Goal: Use online tool/utility: Use online tool/utility

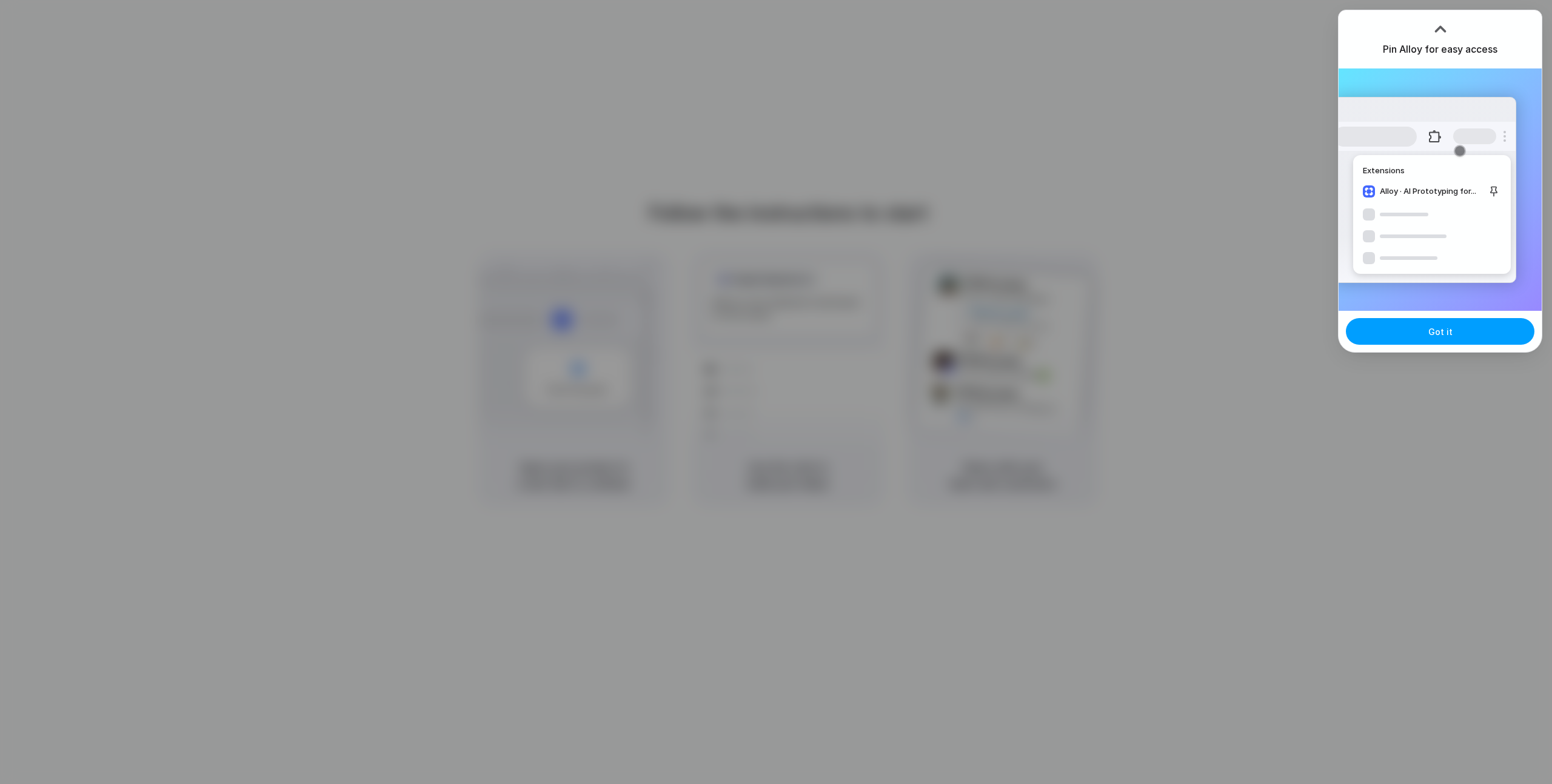
click at [1437, 329] on span "Got it" at bounding box center [1440, 332] width 24 height 12
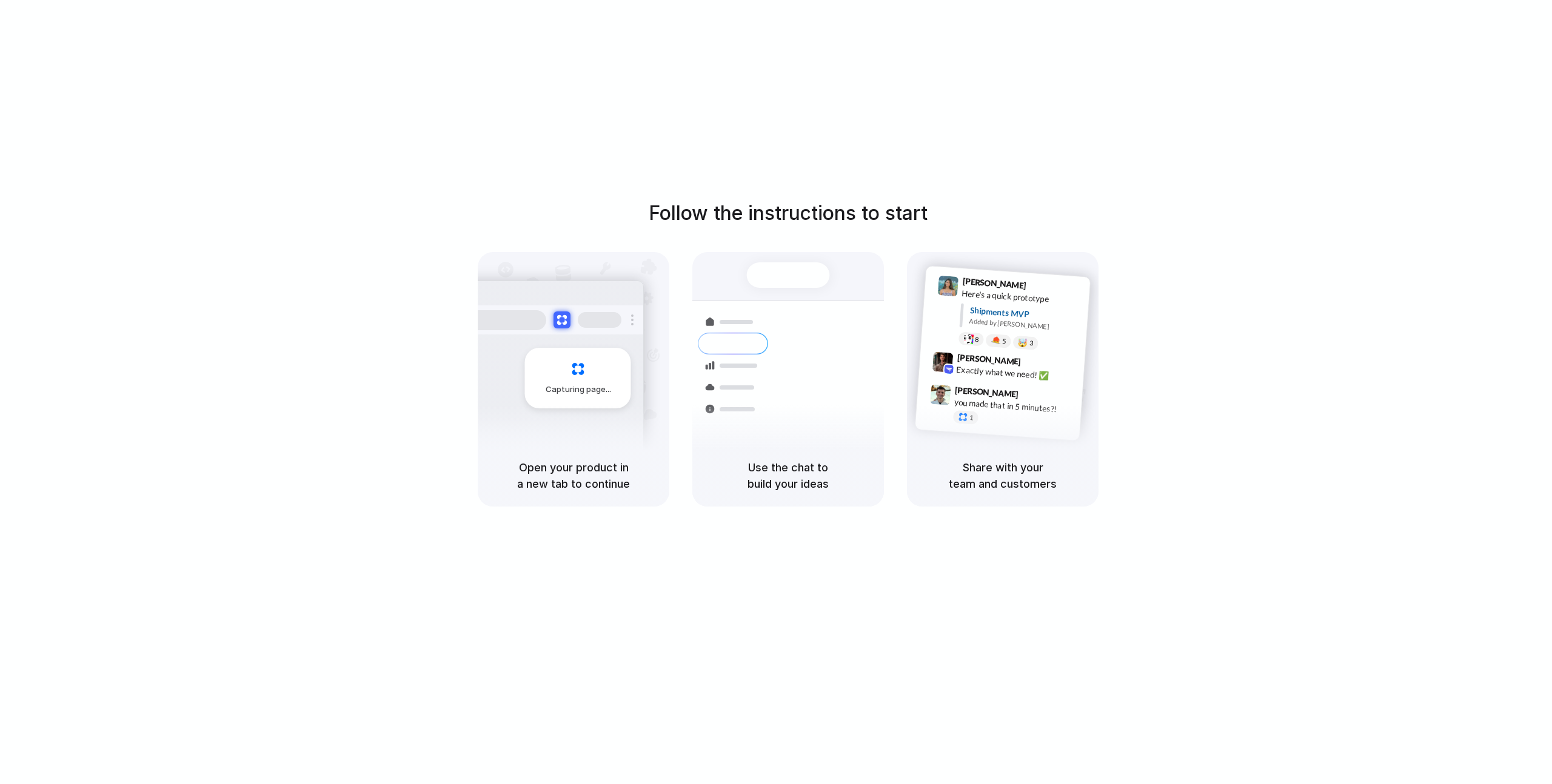
click at [808, 400] on div "Priority • 2-day • Dispatched" at bounding box center [870, 405] width 131 height 11
click at [754, 367] on div at bounding box center [733, 366] width 71 height 22
click at [781, 341] on div "Shipments Container from [GEOGRAPHIC_DATA] 40ft • ETA [DATE] • In transit Expre…" at bounding box center [788, 386] width 218 height 171
drag, startPoint x: 588, startPoint y: 316, endPoint x: 1149, endPoint y: 117, distance: 595.2
click at [609, 313] on div at bounding box center [599, 320] width 43 height 16
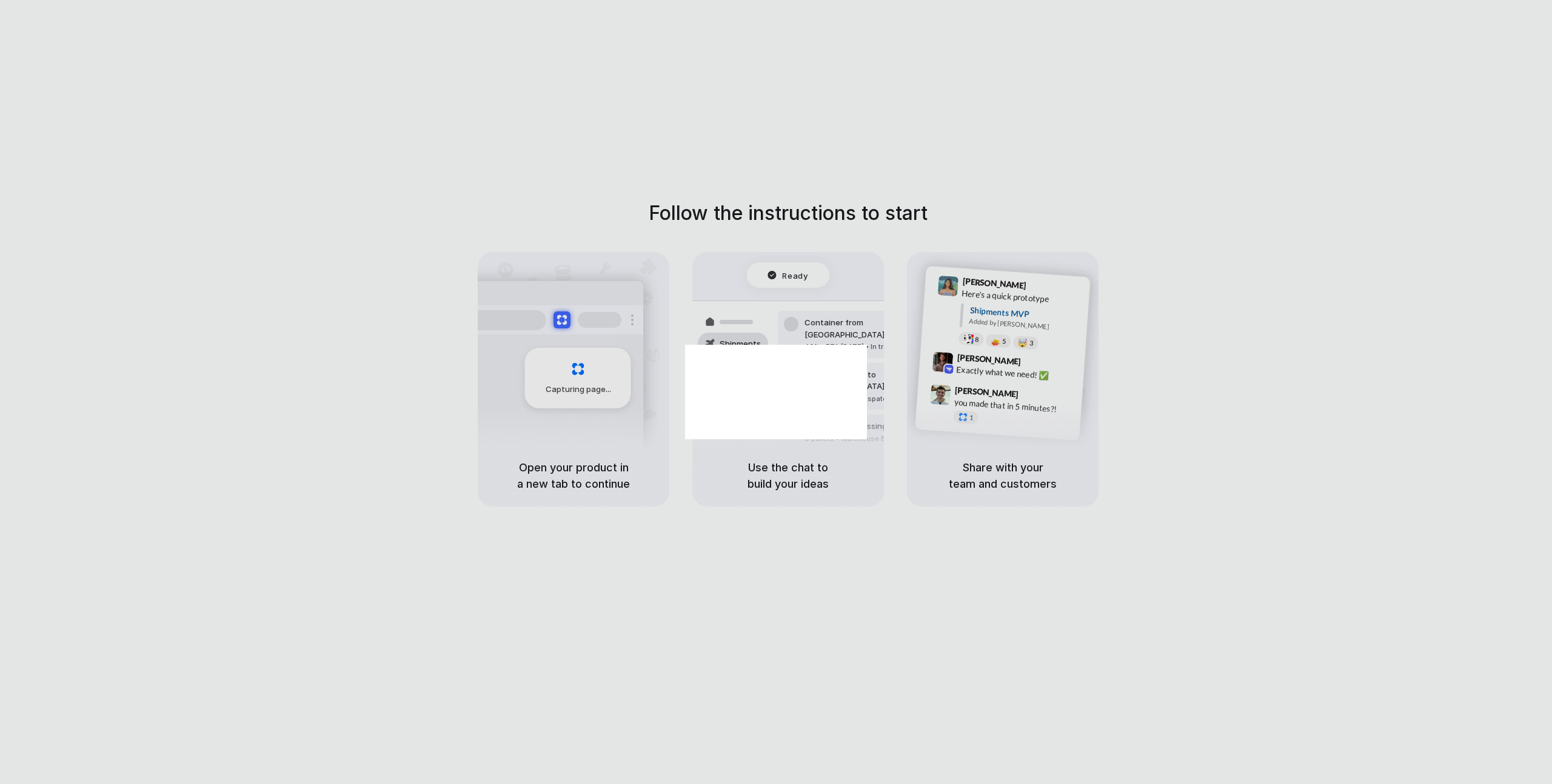
click at [867, 345] on dialog at bounding box center [776, 392] width 182 height 94
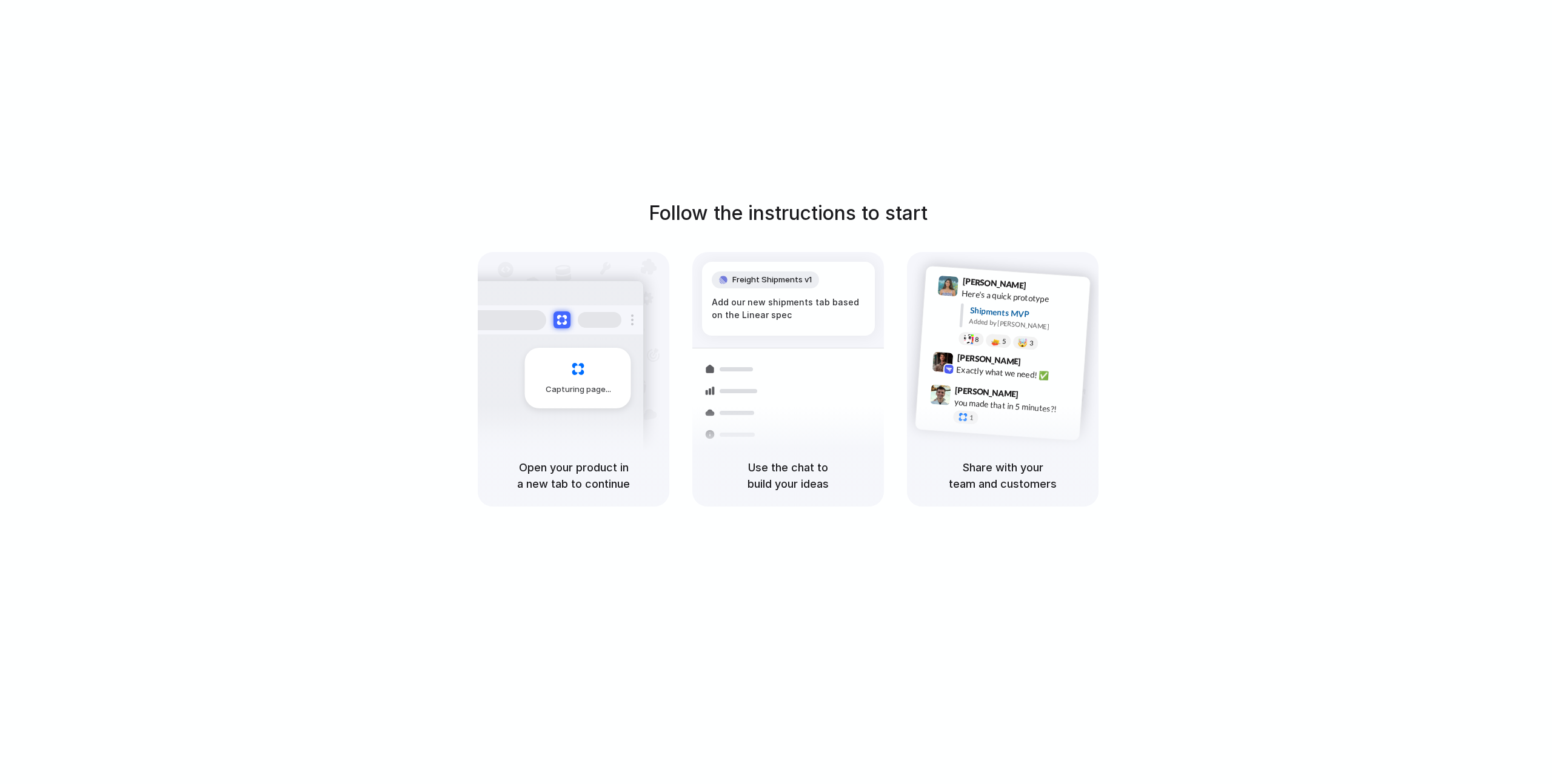
click at [776, 392] on div at bounding box center [776, 392] width 0 height 0
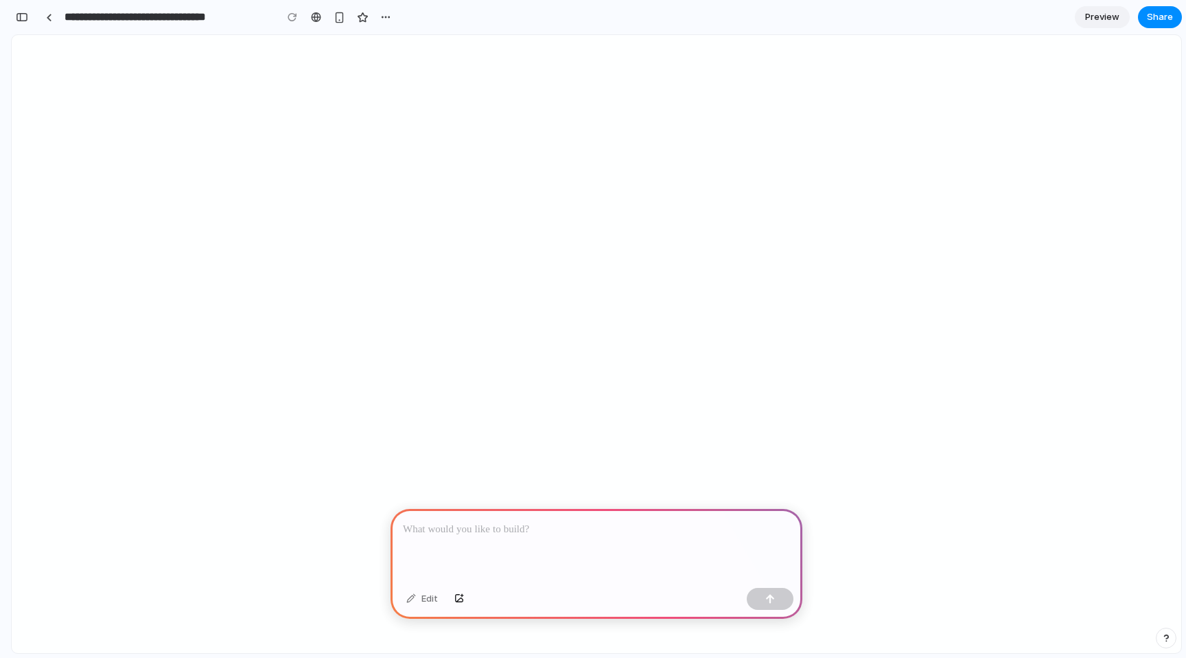
click at [551, 548] on div at bounding box center [597, 545] width 412 height 73
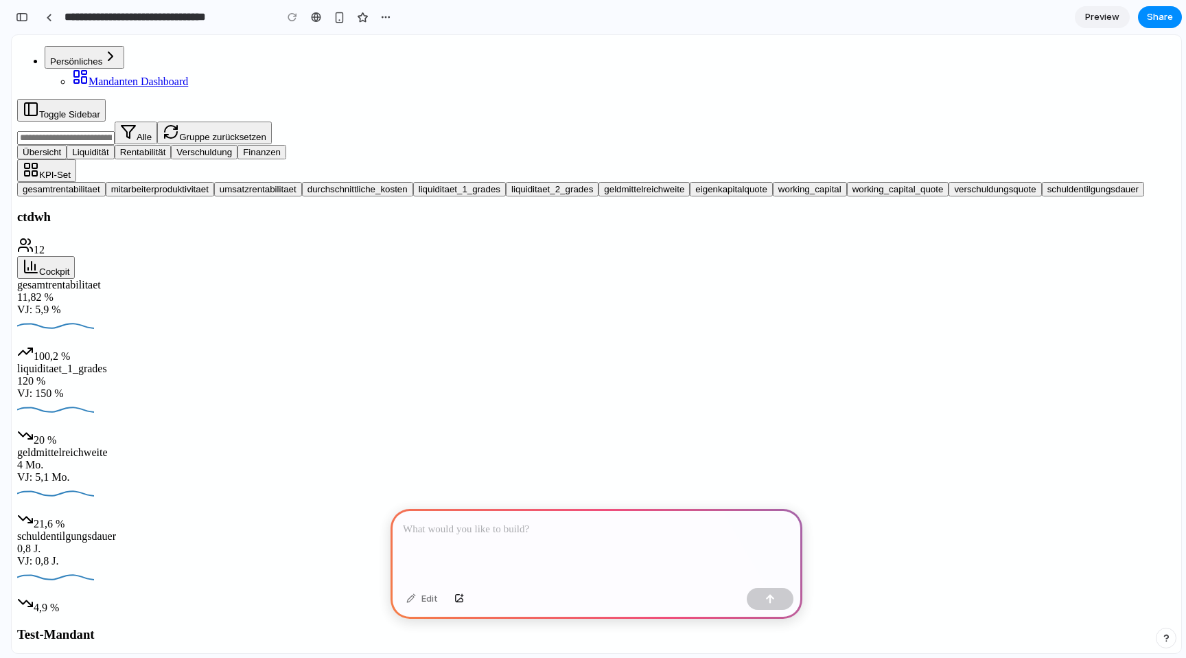
click at [551, 548] on div at bounding box center [597, 545] width 412 height 73
drag, startPoint x: 555, startPoint y: 547, endPoint x: 583, endPoint y: 555, distance: 28.7
click at [583, 555] on div at bounding box center [597, 545] width 412 height 73
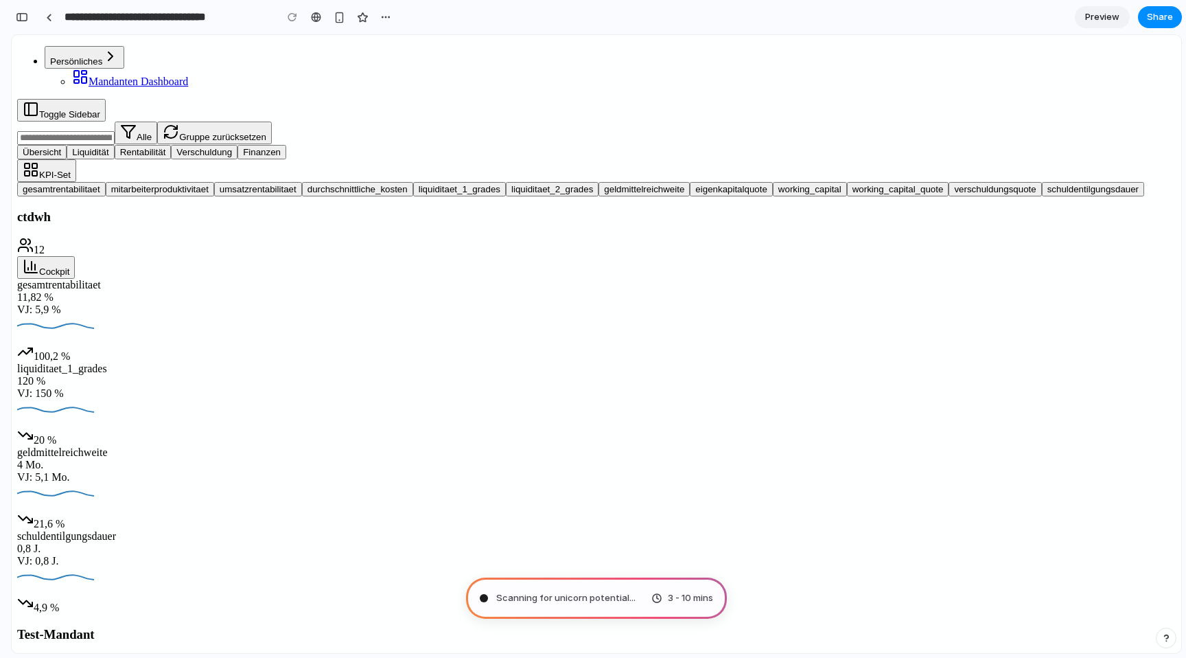
click at [664, 598] on div "3 - 10 mins" at bounding box center [682, 598] width 62 height 14
click at [1163, 641] on div "button" at bounding box center [1166, 638] width 10 height 10
click at [1072, 611] on span "Request meeting" at bounding box center [1094, 605] width 74 height 14
click at [337, 15] on div "button" at bounding box center [340, 18] width 12 height 12
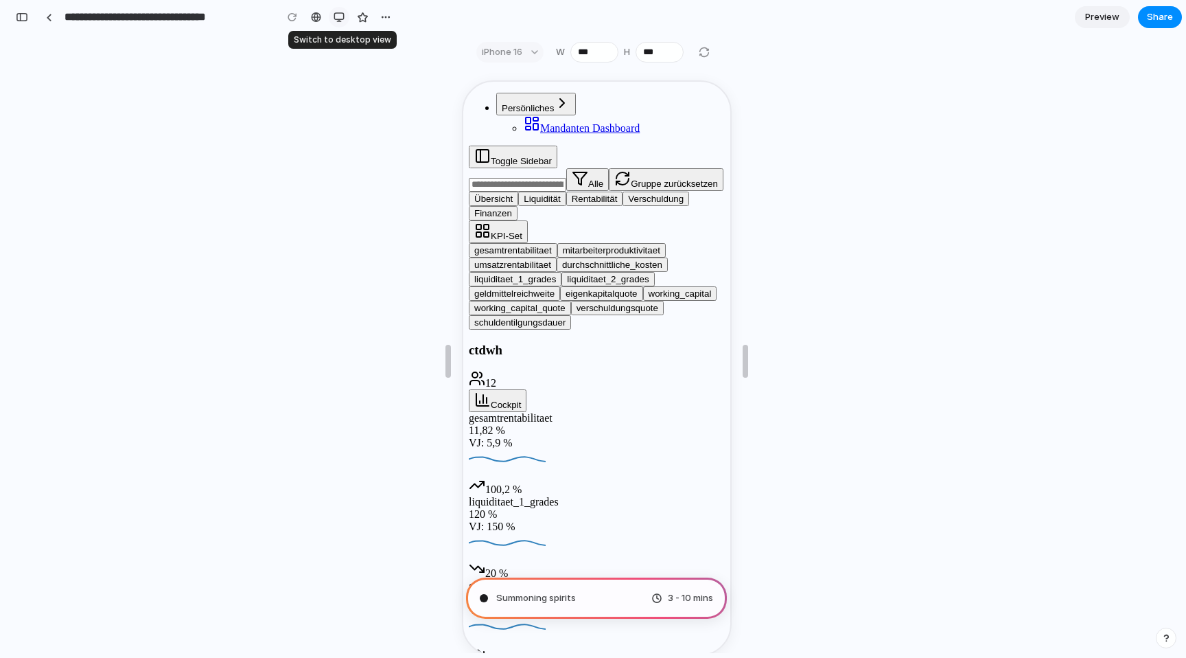
click at [336, 15] on div "button" at bounding box center [339, 17] width 11 height 11
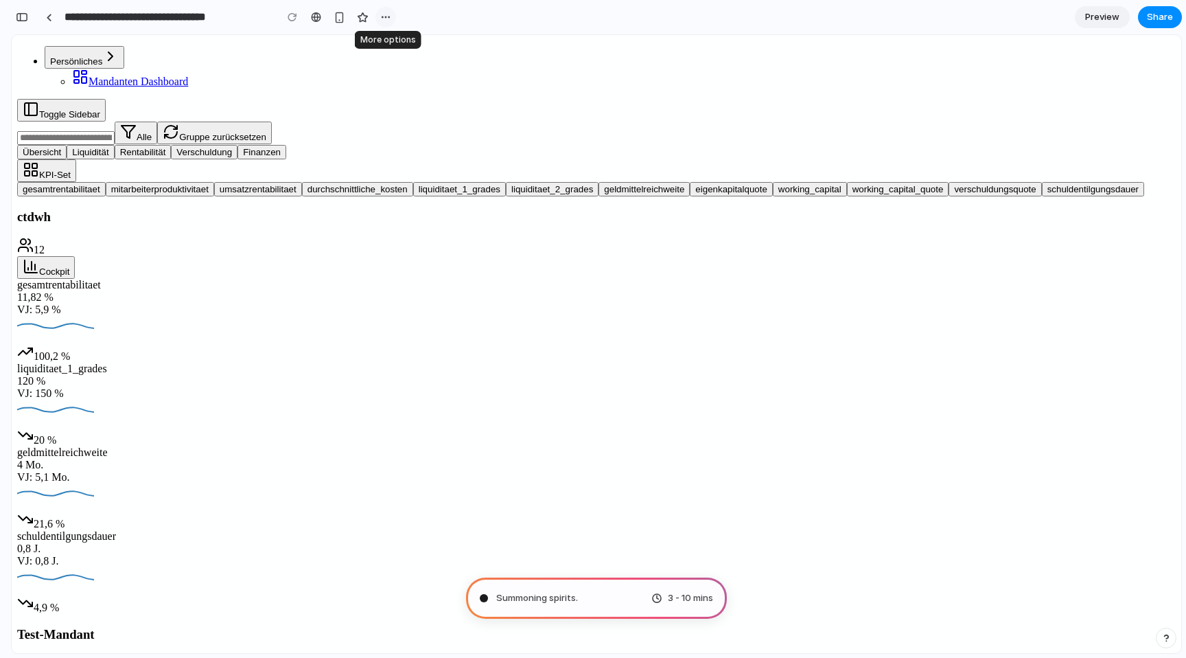
click at [382, 20] on div "button" at bounding box center [385, 17] width 11 height 11
type input "**********"
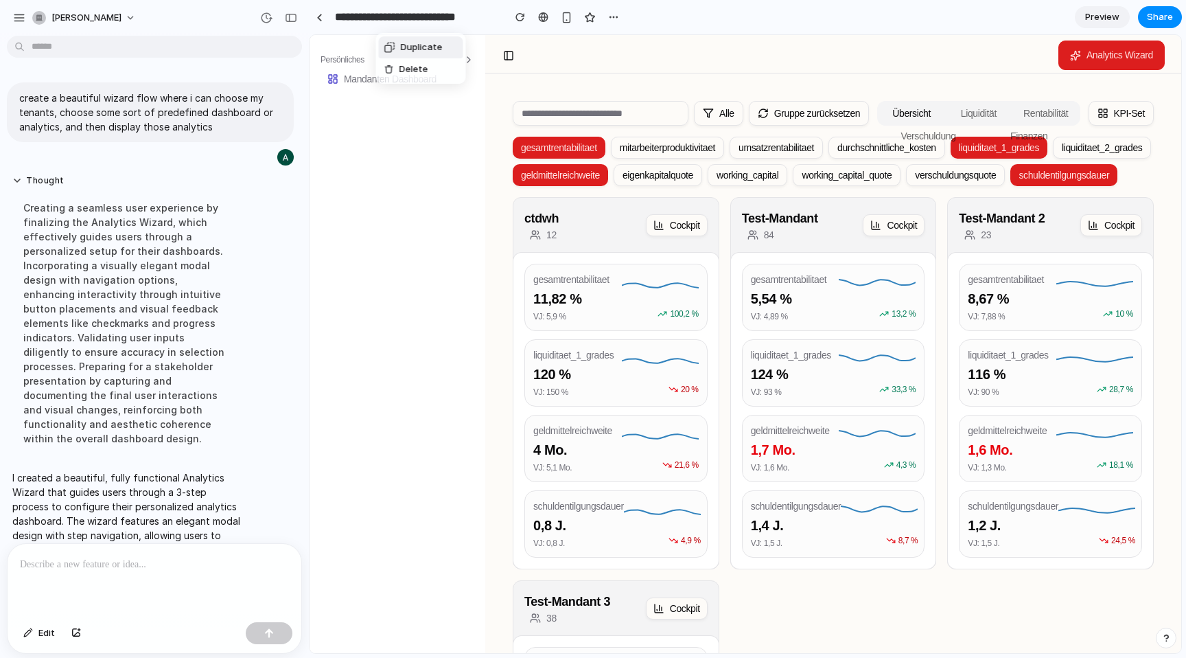
scroll to position [135, 0]
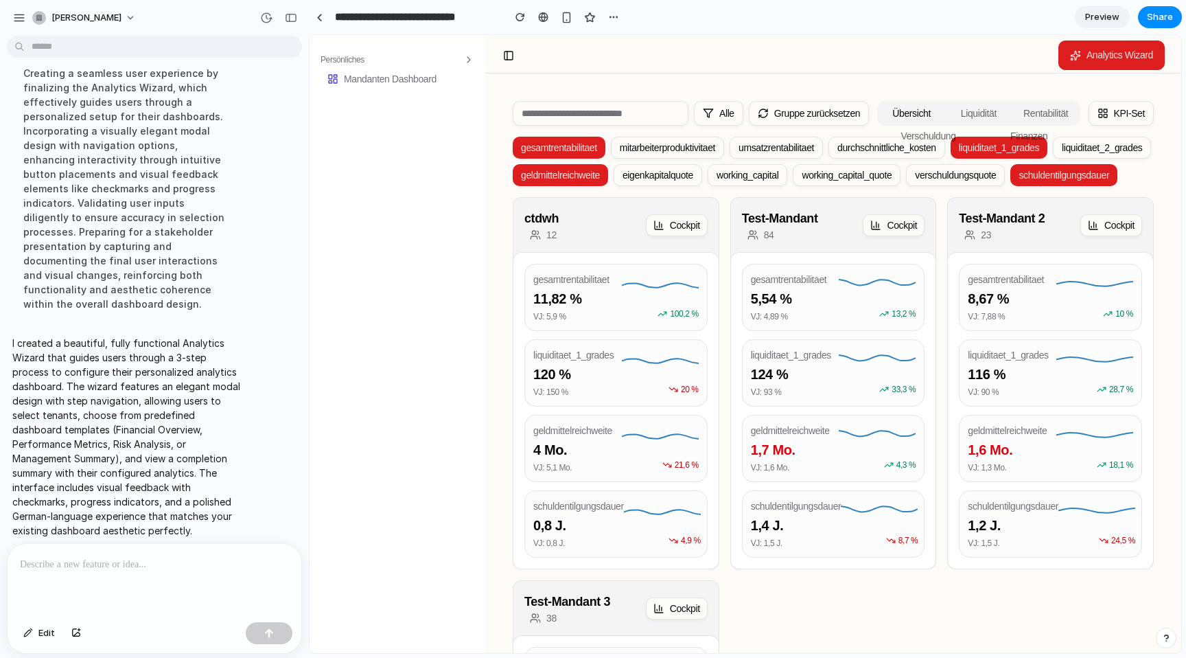
click at [1096, 57] on div "Duplicate Delete" at bounding box center [593, 329] width 1186 height 658
click at [1096, 57] on span "Analytics Wizard" at bounding box center [1119, 55] width 67 height 14
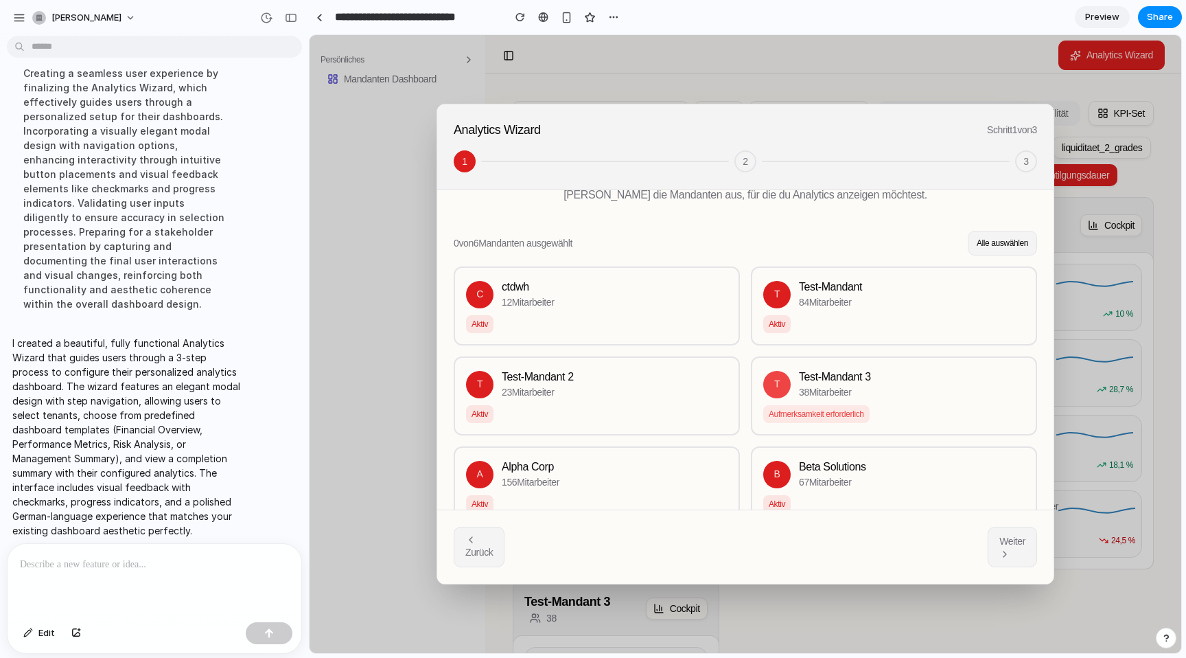
scroll to position [66, 0]
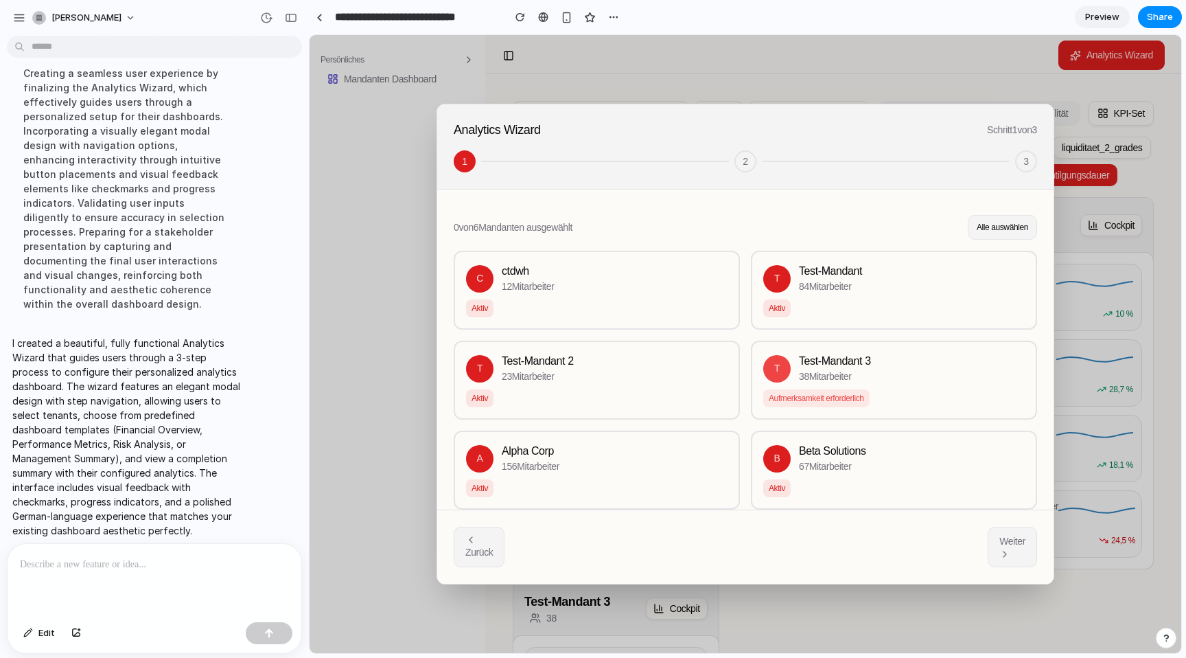
click at [640, 349] on div "T Test-Mandant 2 23 Mitarbeiter Aktiv" at bounding box center [597, 379] width 286 height 79
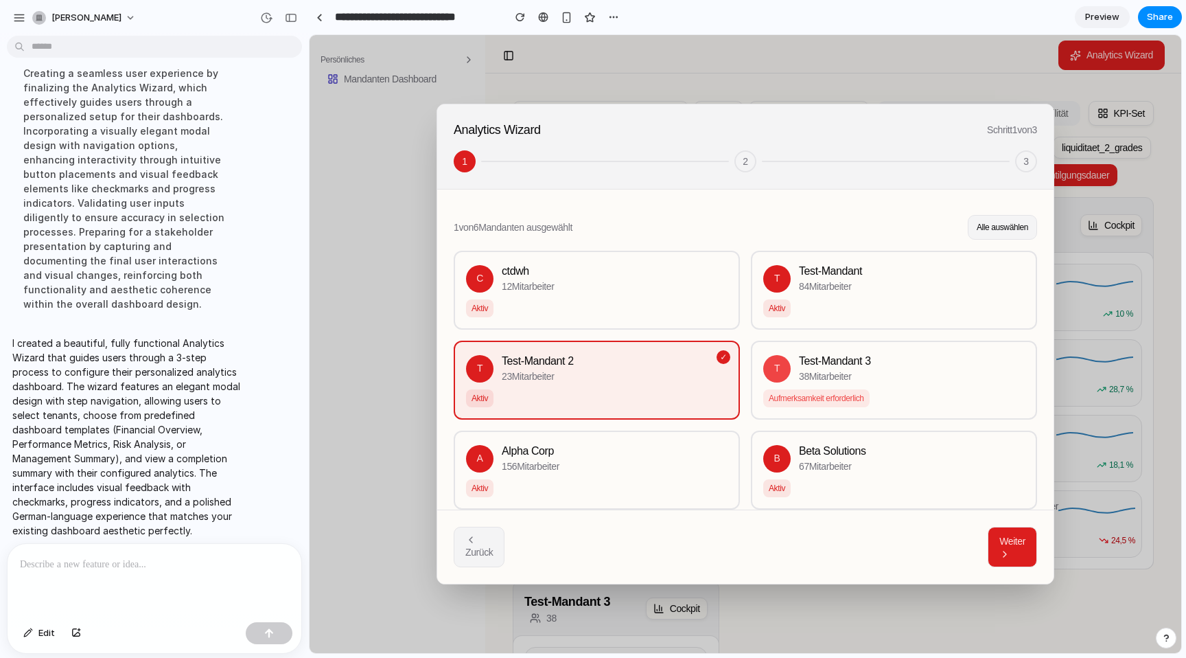
click at [833, 379] on p "38 Mitarbeiter" at bounding box center [835, 376] width 72 height 14
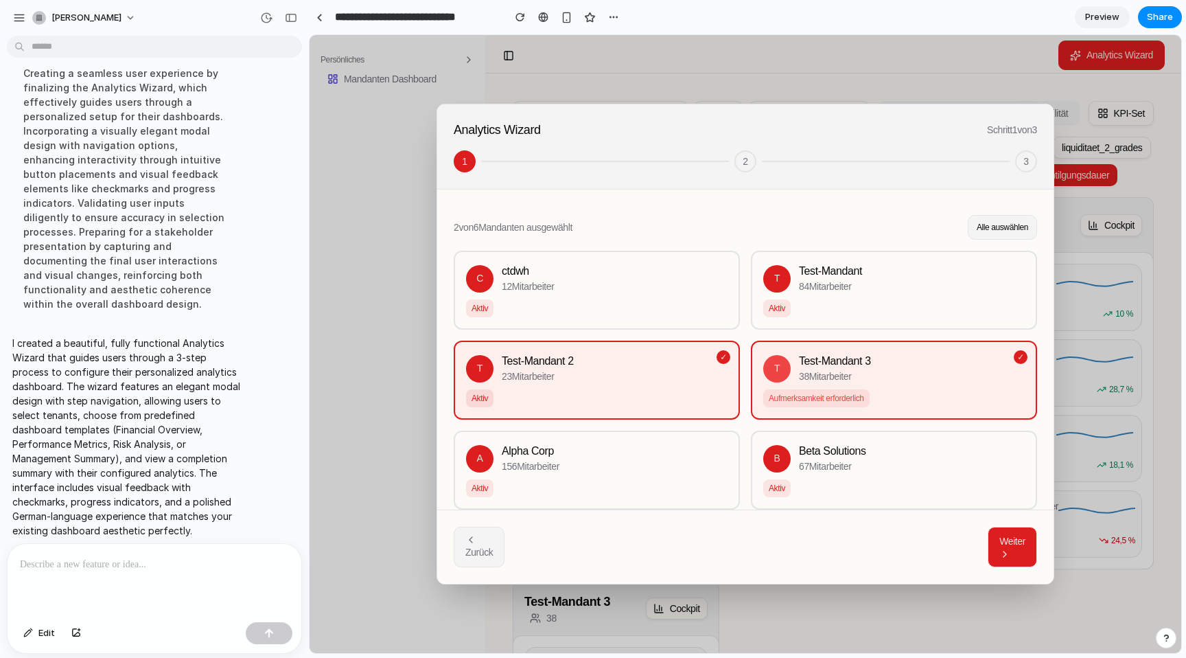
click at [1015, 543] on span "Weiter" at bounding box center [1012, 540] width 26 height 11
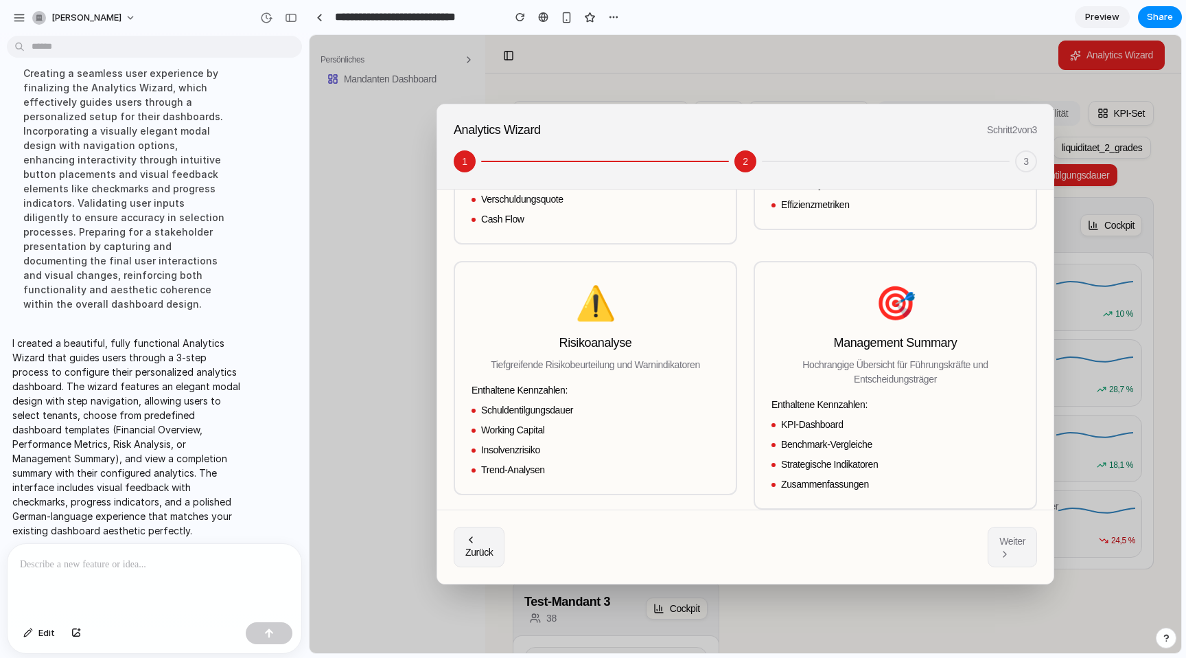
scroll to position [0, 0]
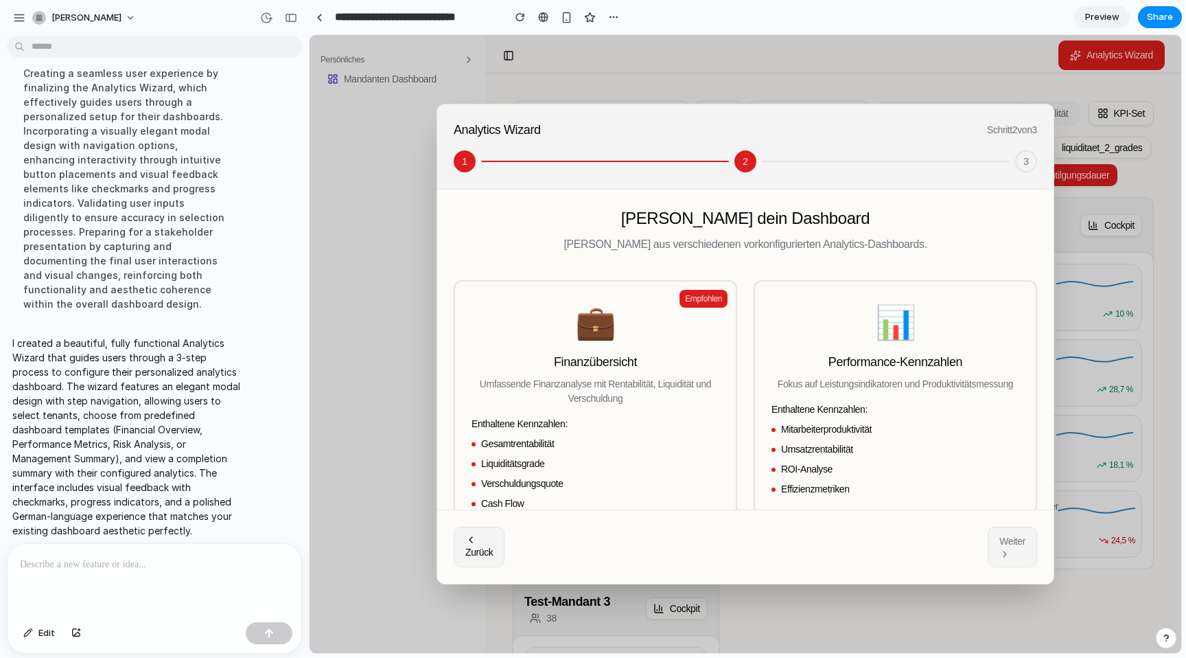
click at [649, 301] on div "💼" at bounding box center [596, 322] width 248 height 49
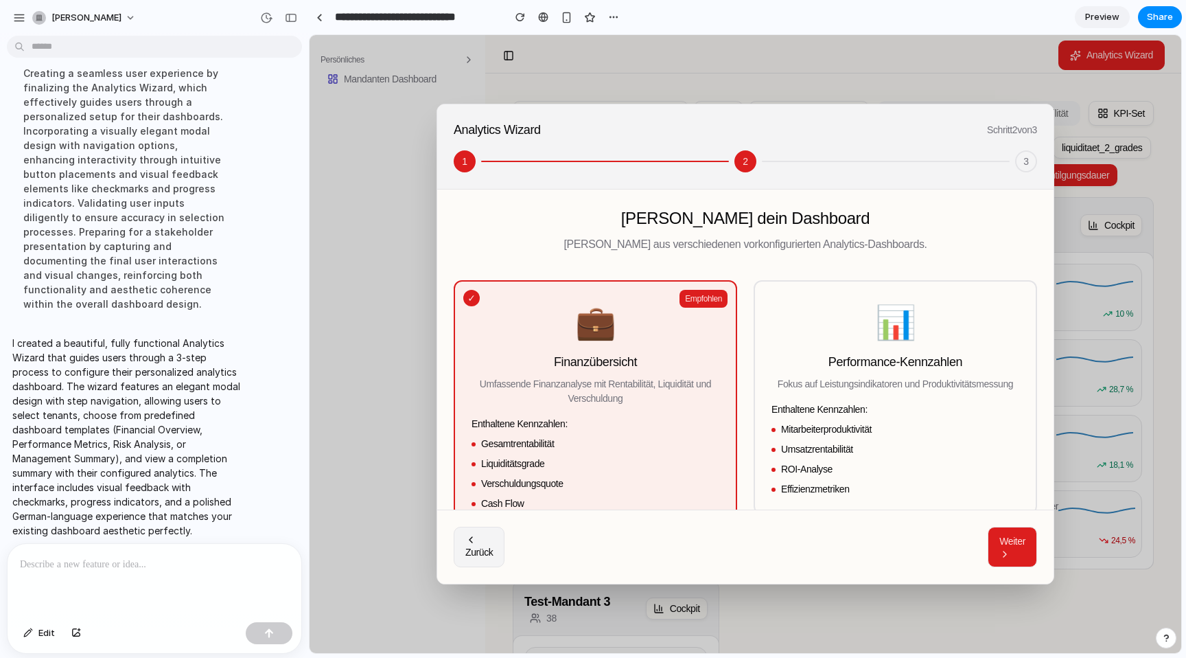
click at [1000, 538] on span "Weiter" at bounding box center [1012, 540] width 26 height 11
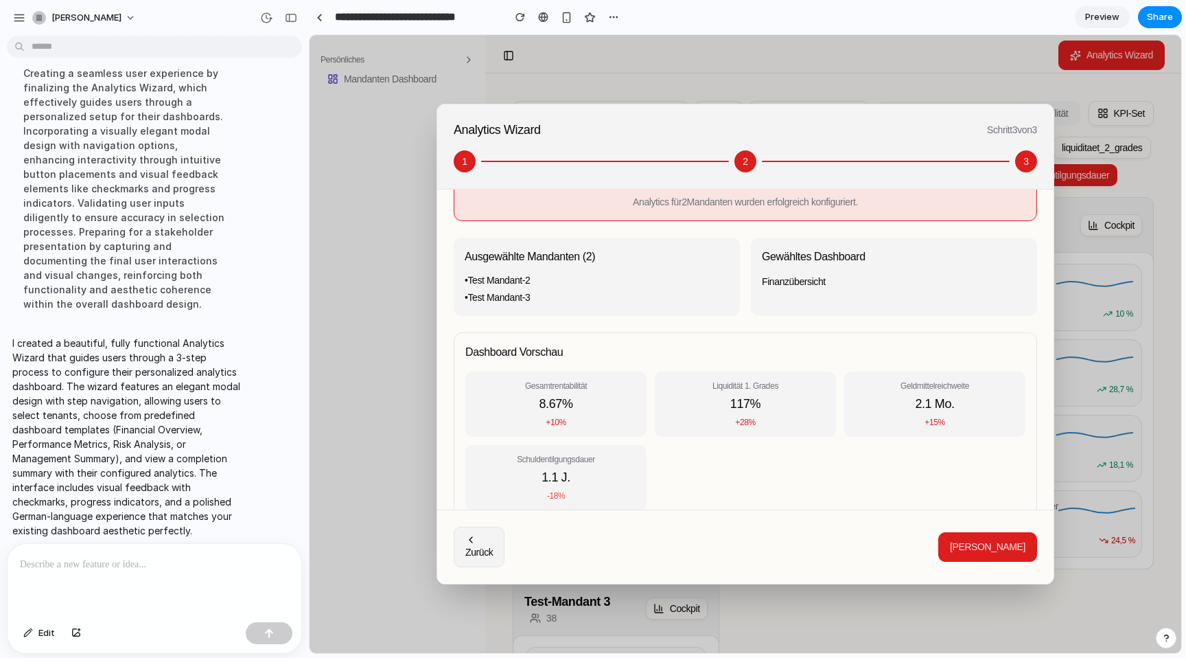
scroll to position [188, 0]
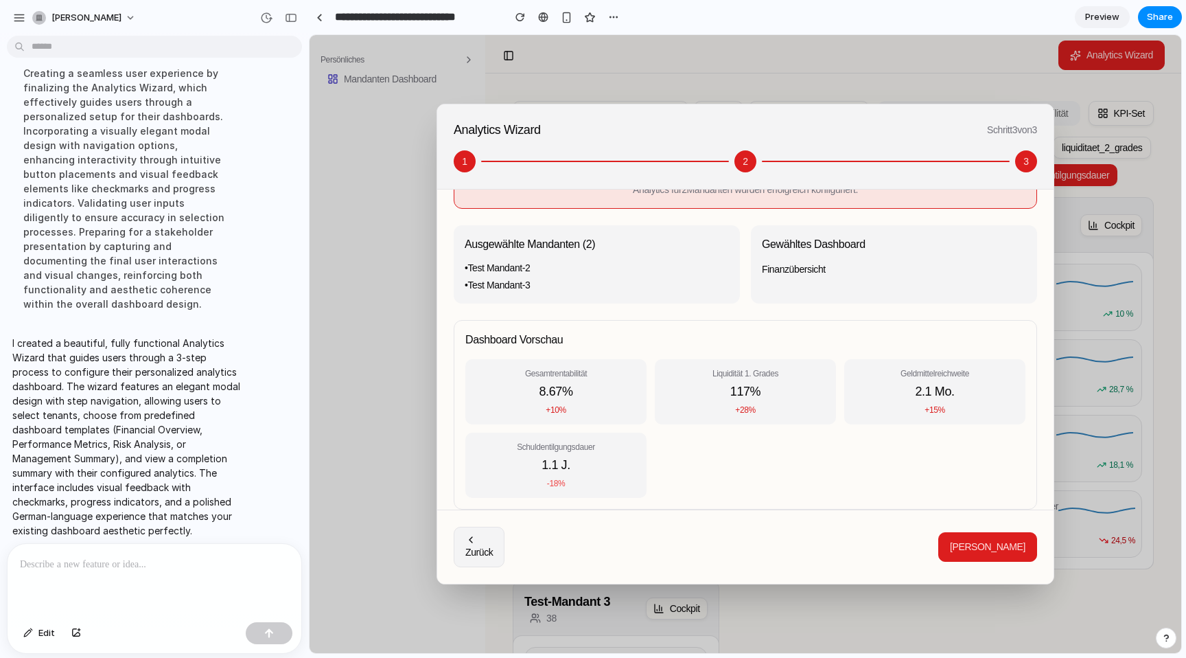
click at [999, 538] on button "Fertig" at bounding box center [987, 547] width 99 height 30
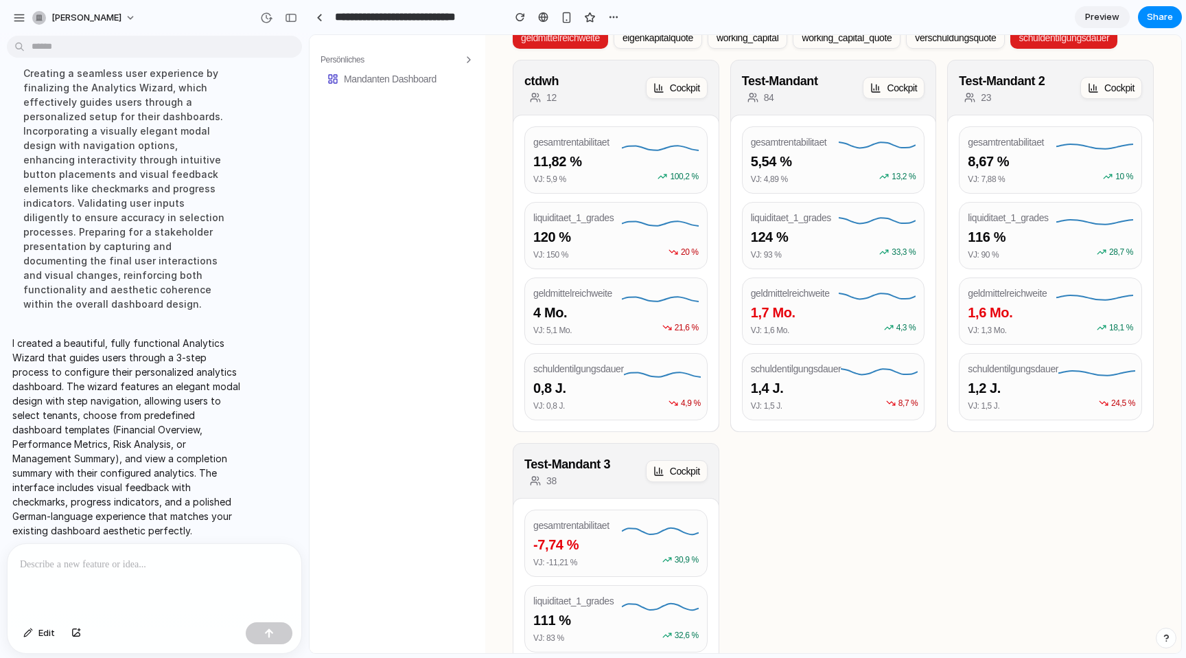
scroll to position [0, 0]
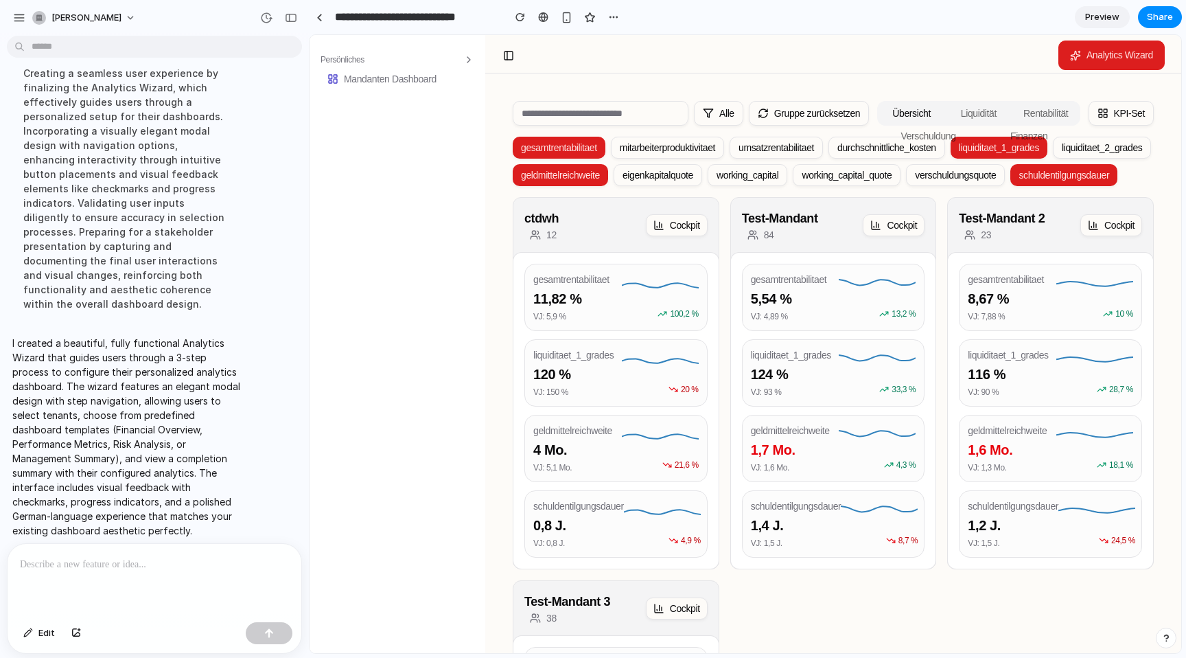
click at [1110, 15] on span "Preview" at bounding box center [1102, 17] width 34 height 14
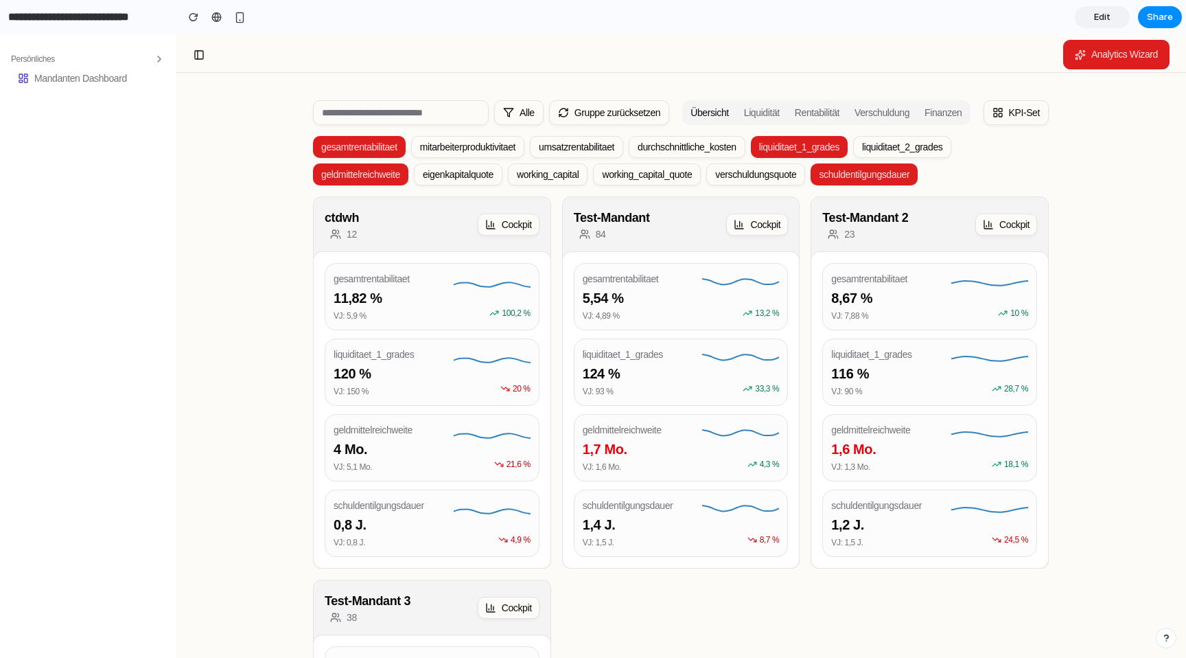
click at [212, 46] on div "Analytics Wizard" at bounding box center [681, 55] width 1010 height 30
click at [196, 57] on button at bounding box center [198, 54] width 19 height 19
click at [196, 51] on button at bounding box center [198, 54] width 19 height 19
click at [1076, 58] on button "Analytics Wizard" at bounding box center [1116, 55] width 106 height 30
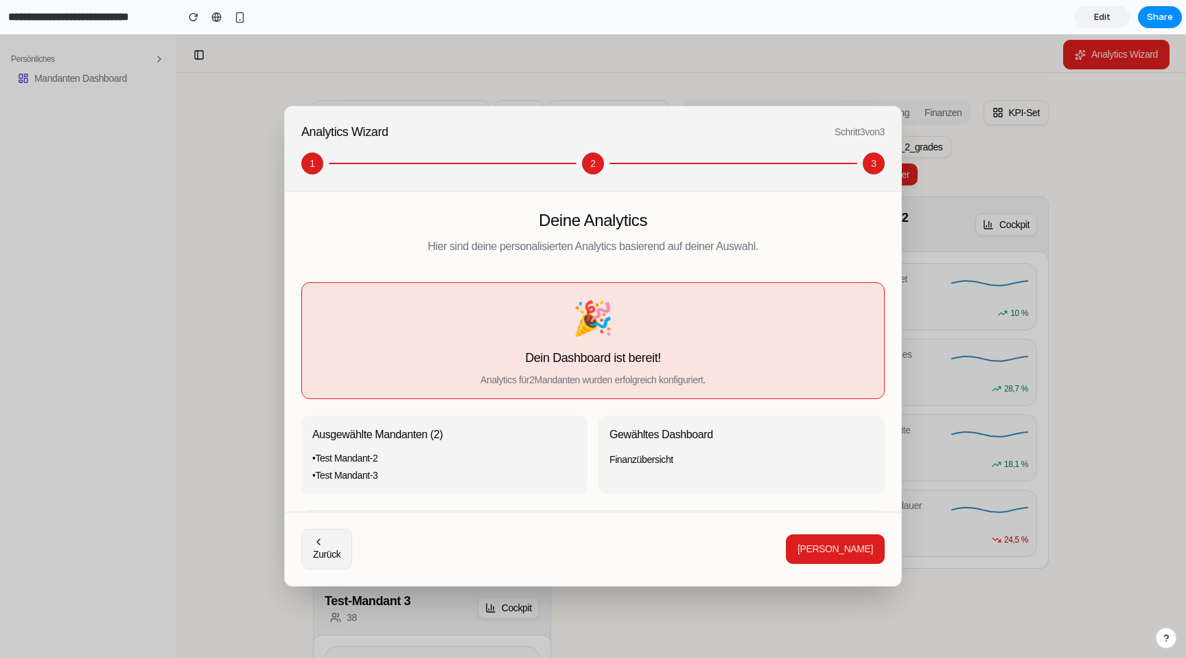
click at [593, 149] on div "Analytics Wizard Schritt 3 von 3 1 2 3" at bounding box center [593, 148] width 616 height 85
click at [584, 159] on div "2" at bounding box center [593, 163] width 22 height 22
click at [330, 538] on div "button" at bounding box center [326, 541] width 27 height 11
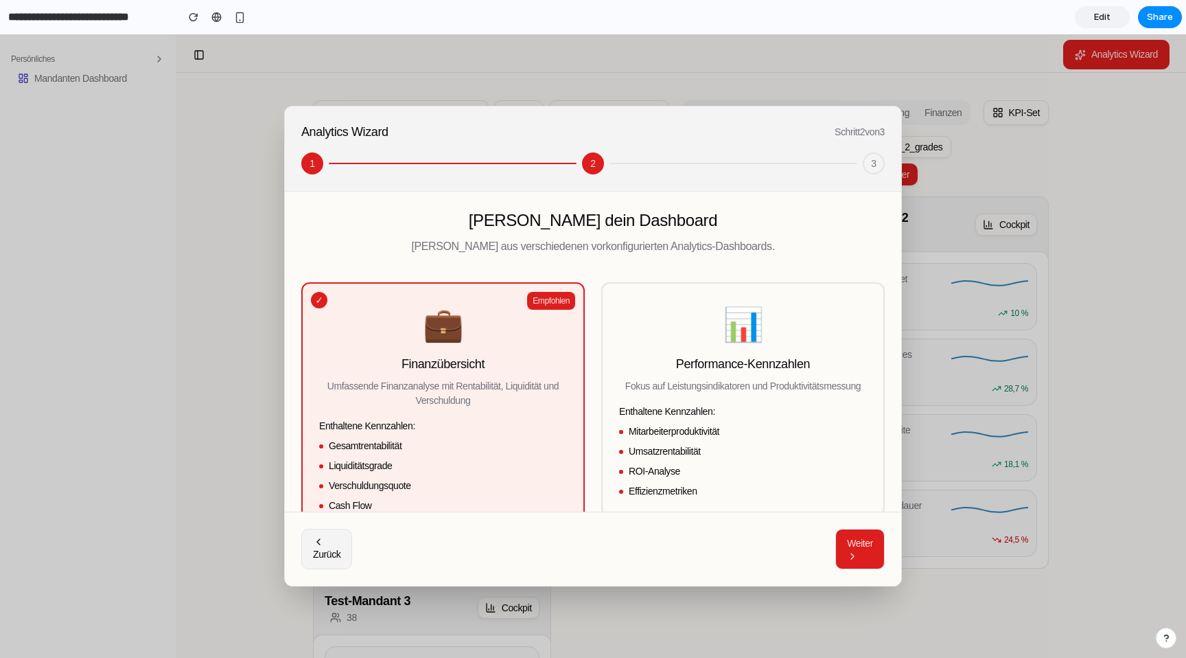
click at [329, 539] on div "button" at bounding box center [326, 541] width 27 height 11
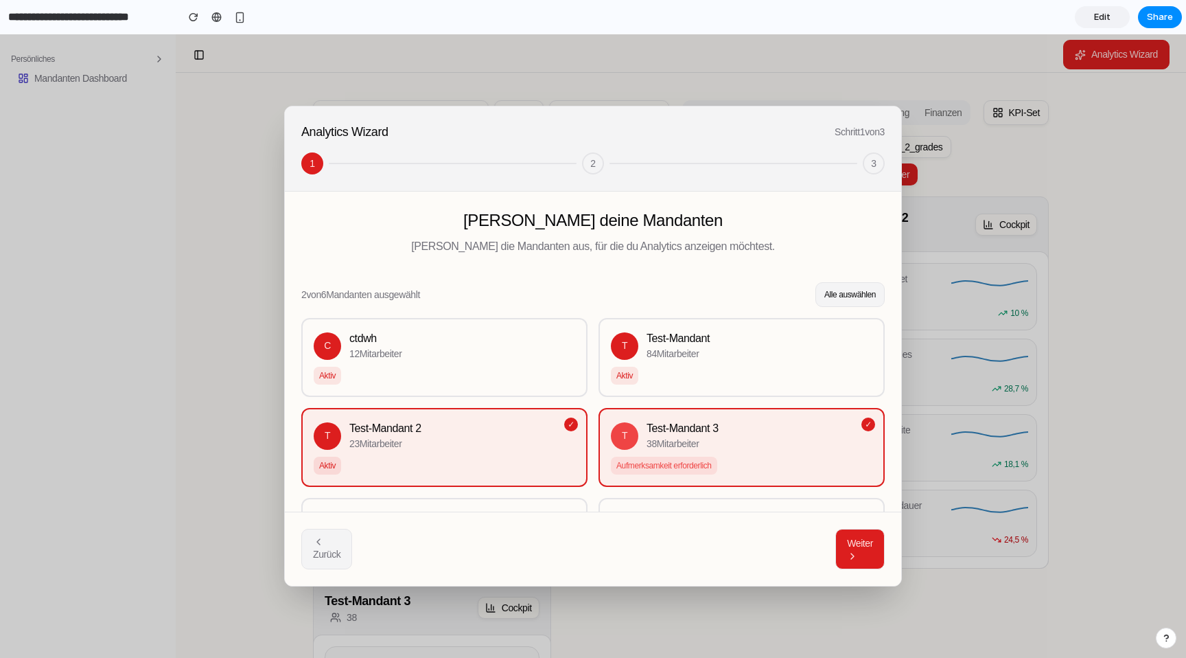
click at [826, 296] on span "Alle auswählen" at bounding box center [849, 295] width 51 height 10
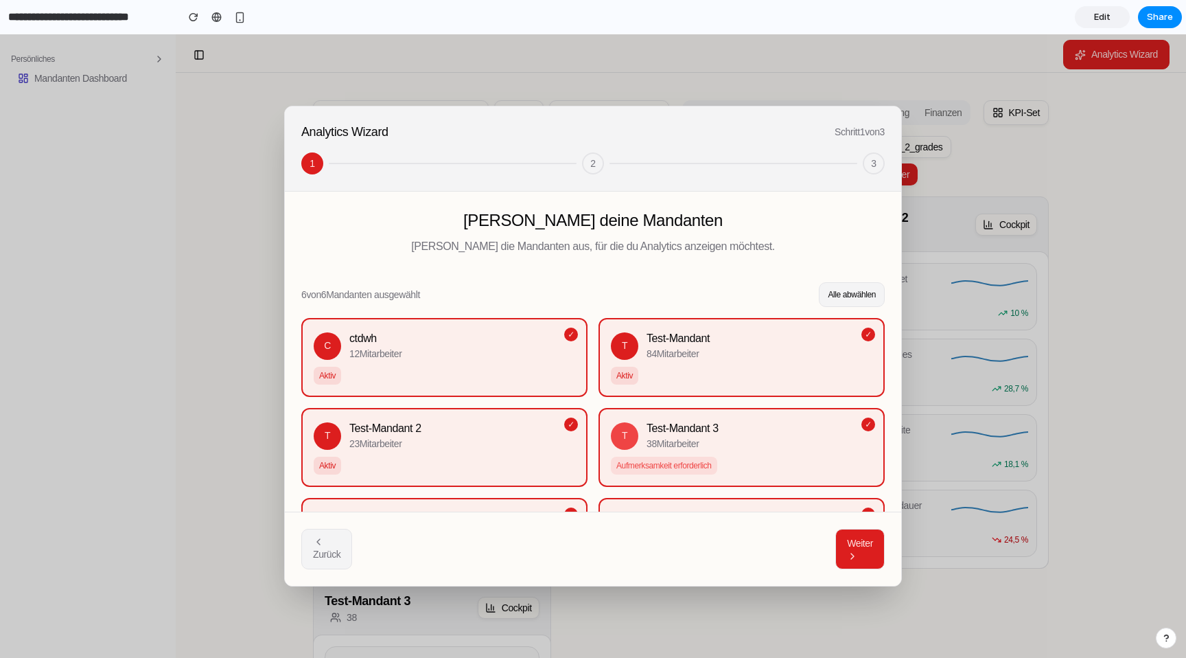
click at [828, 296] on span "Alle abwählen" at bounding box center [852, 295] width 48 height 10
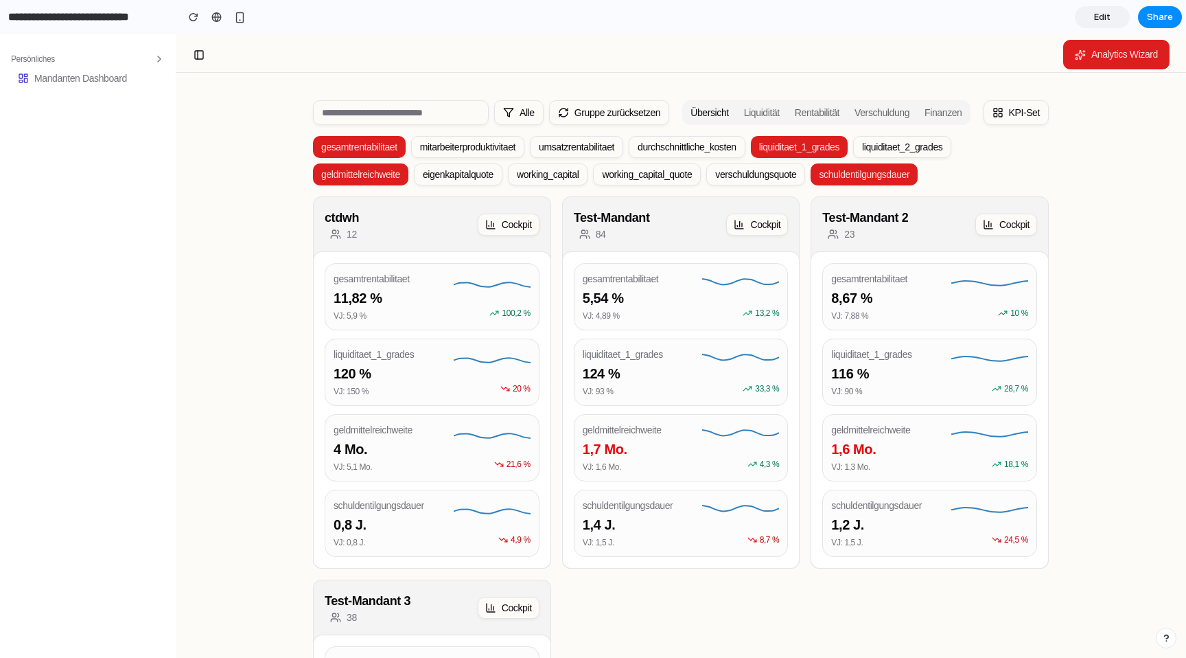
click at [317, 40] on div "Analytics Wizard" at bounding box center [681, 55] width 1010 height 30
click at [244, 21] on div "button" at bounding box center [240, 18] width 12 height 12
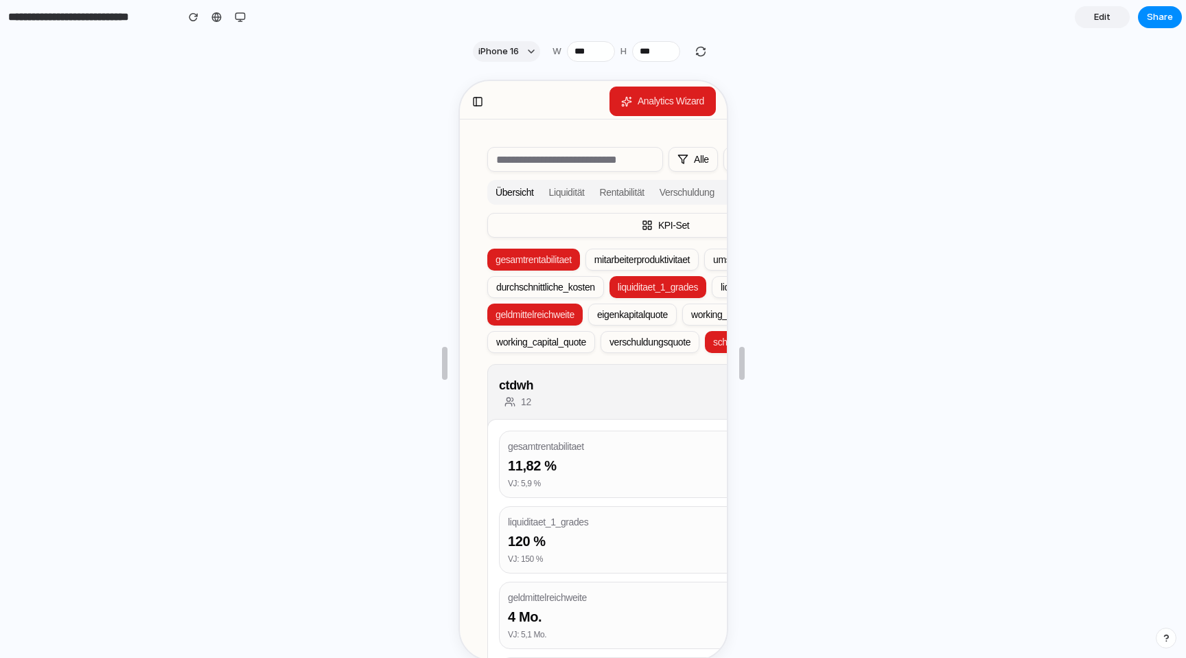
click at [648, 103] on span "Analytics Wizard" at bounding box center [669, 100] width 67 height 14
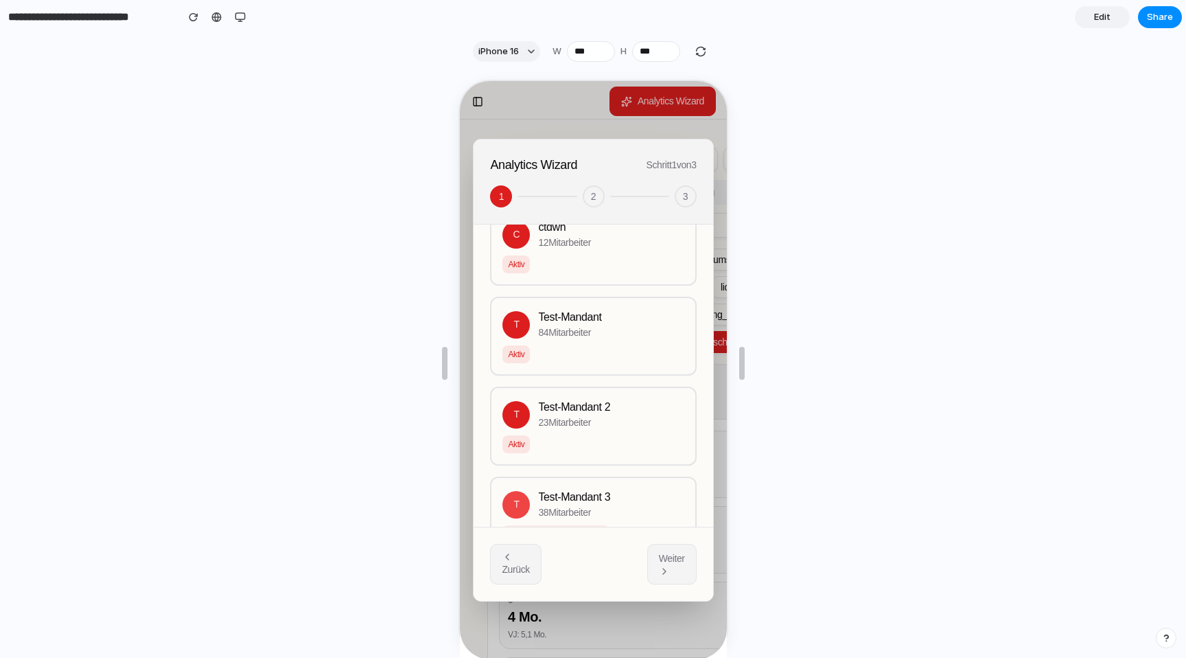
scroll to position [371, 0]
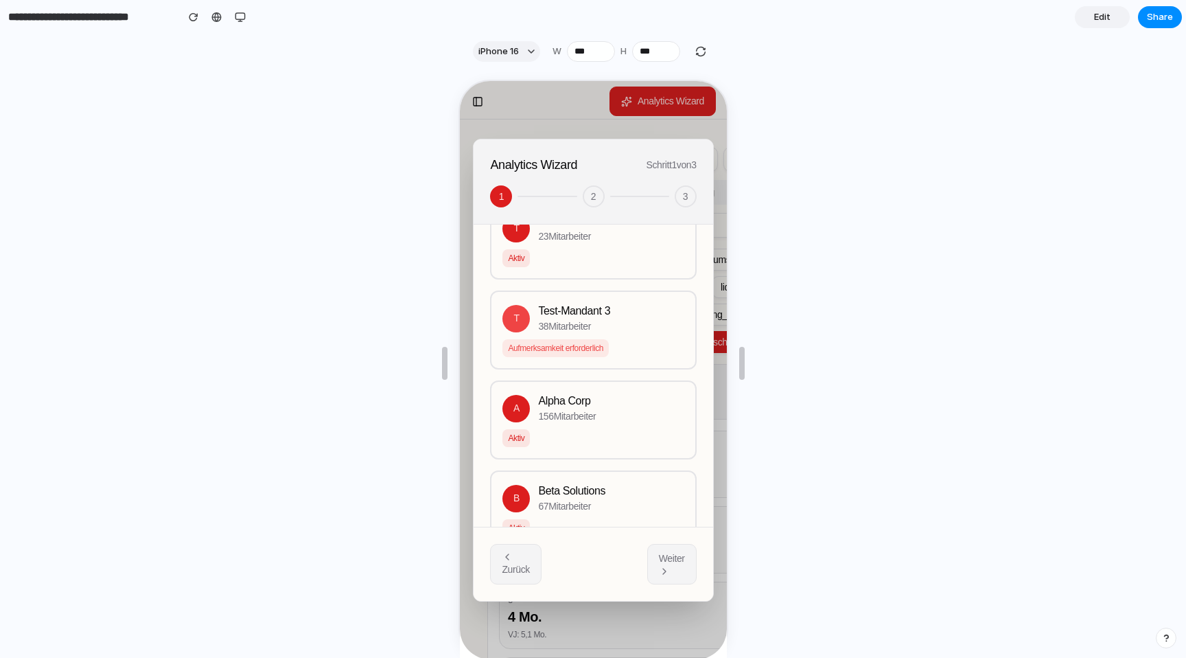
click at [599, 391] on div "A Alpha Corp 156 Mitarbeiter" at bounding box center [590, 406] width 181 height 31
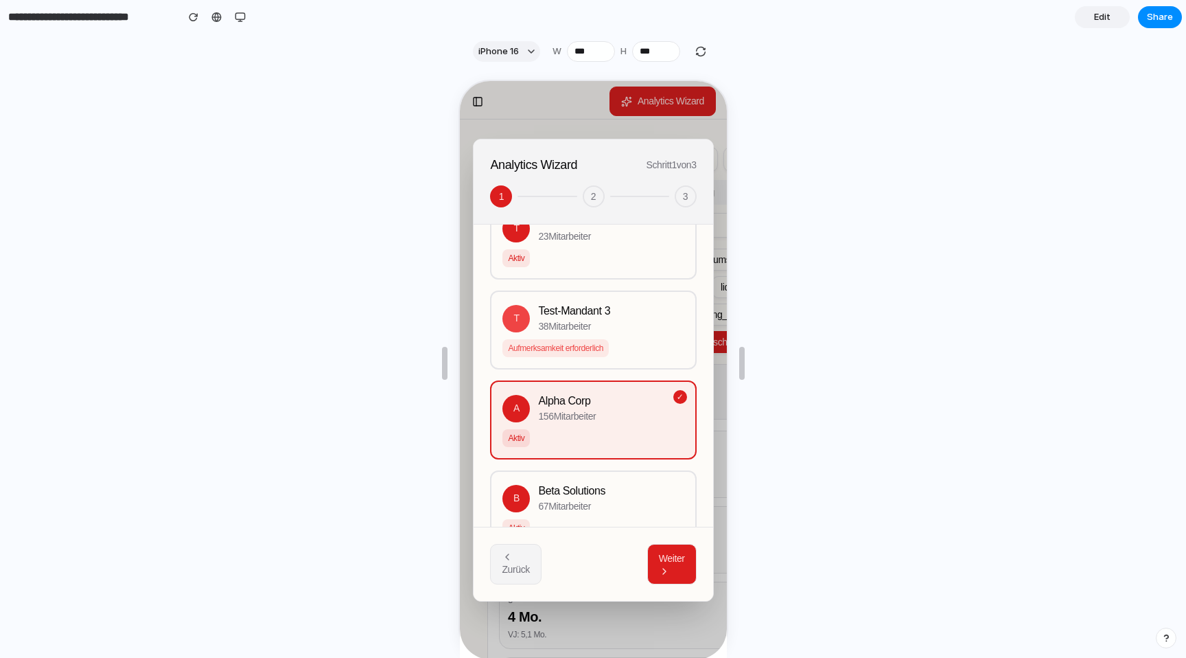
click at [679, 561] on span "Weiter" at bounding box center [670, 556] width 26 height 11
